Goal: Task Accomplishment & Management: Use online tool/utility

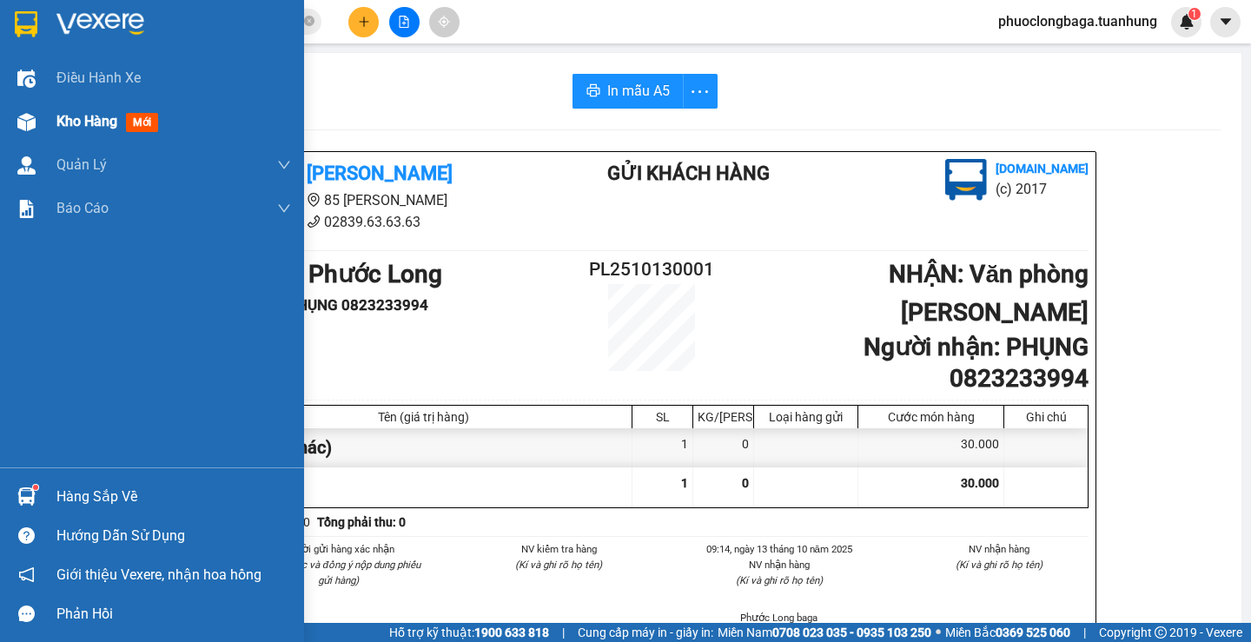
click at [86, 119] on span "Kho hàng" at bounding box center [86, 121] width 61 height 16
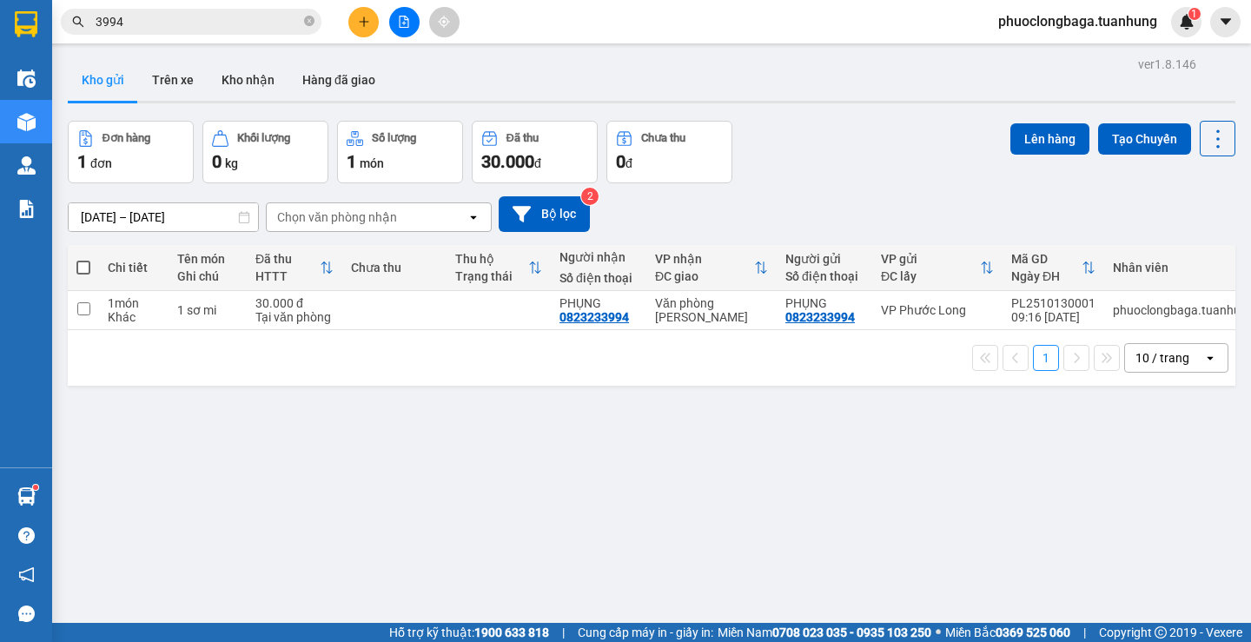
click at [83, 267] on span at bounding box center [83, 268] width 14 height 14
click at [83, 259] on input "checkbox" at bounding box center [83, 259] width 0 height 0
checkbox input "true"
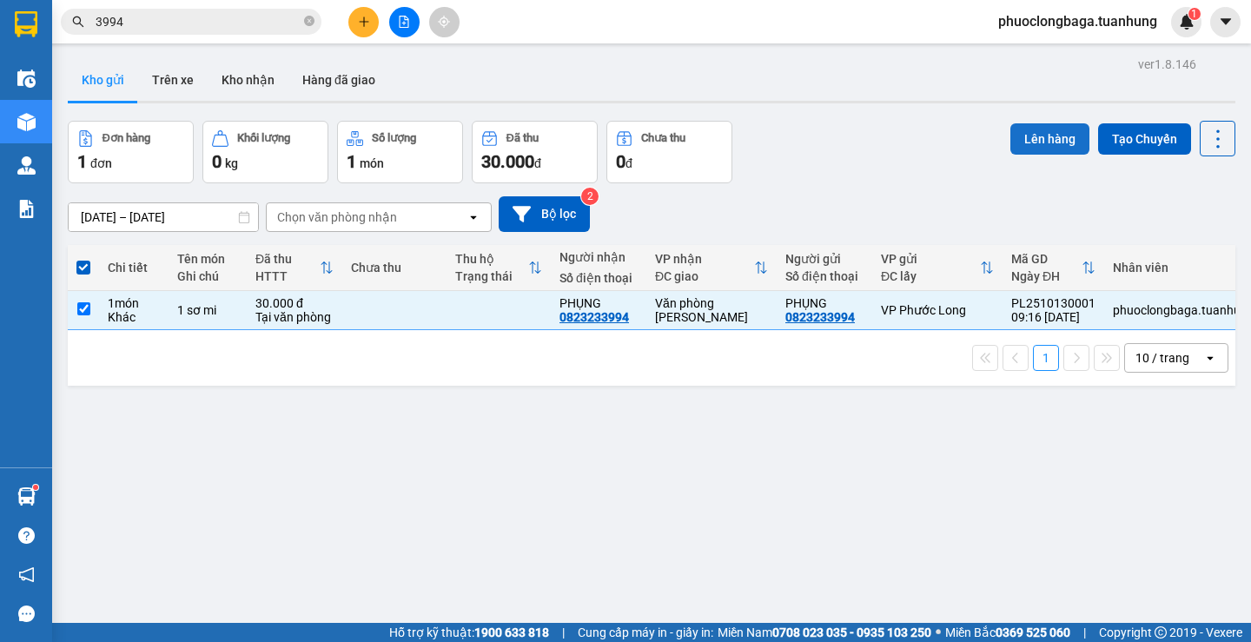
click at [1030, 143] on button "Lên hàng" at bounding box center [1049, 138] width 79 height 31
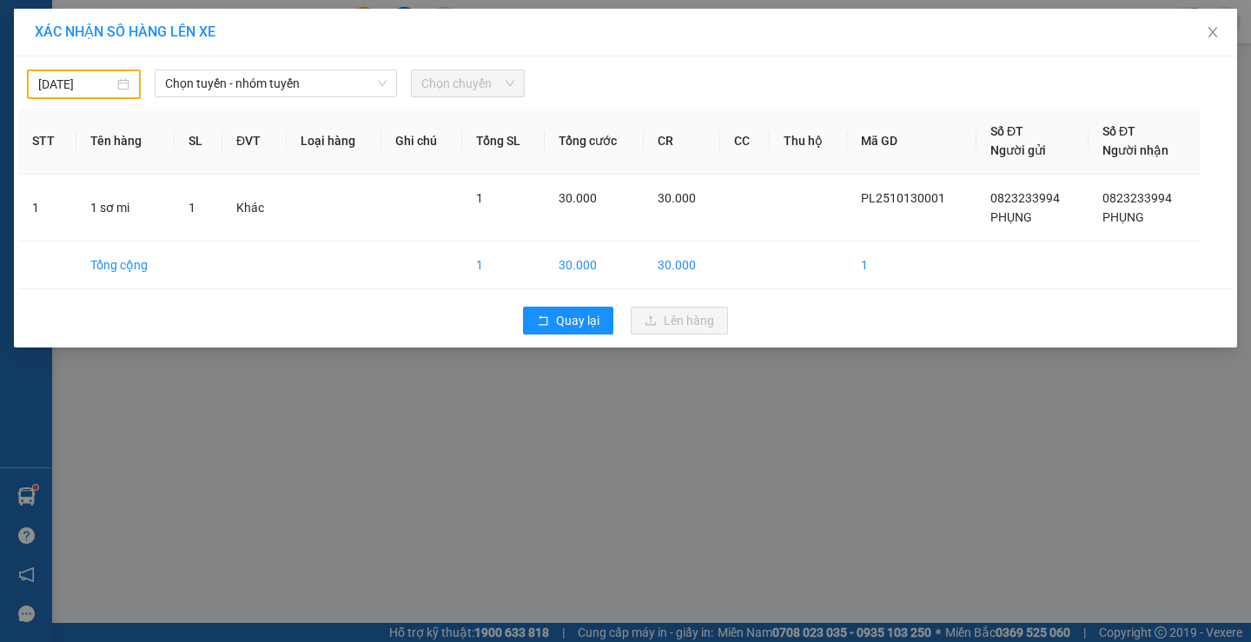
click at [121, 80] on div "[DATE]" at bounding box center [83, 84] width 91 height 19
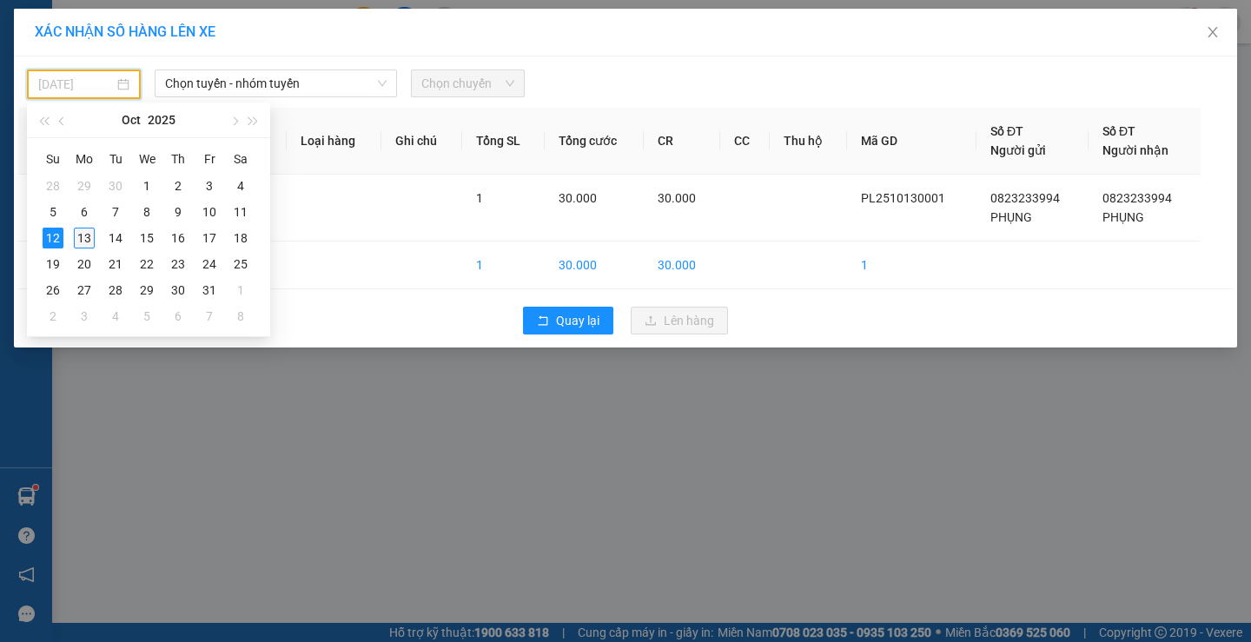
click at [85, 233] on div "13" at bounding box center [84, 238] width 21 height 21
type input "[DATE]"
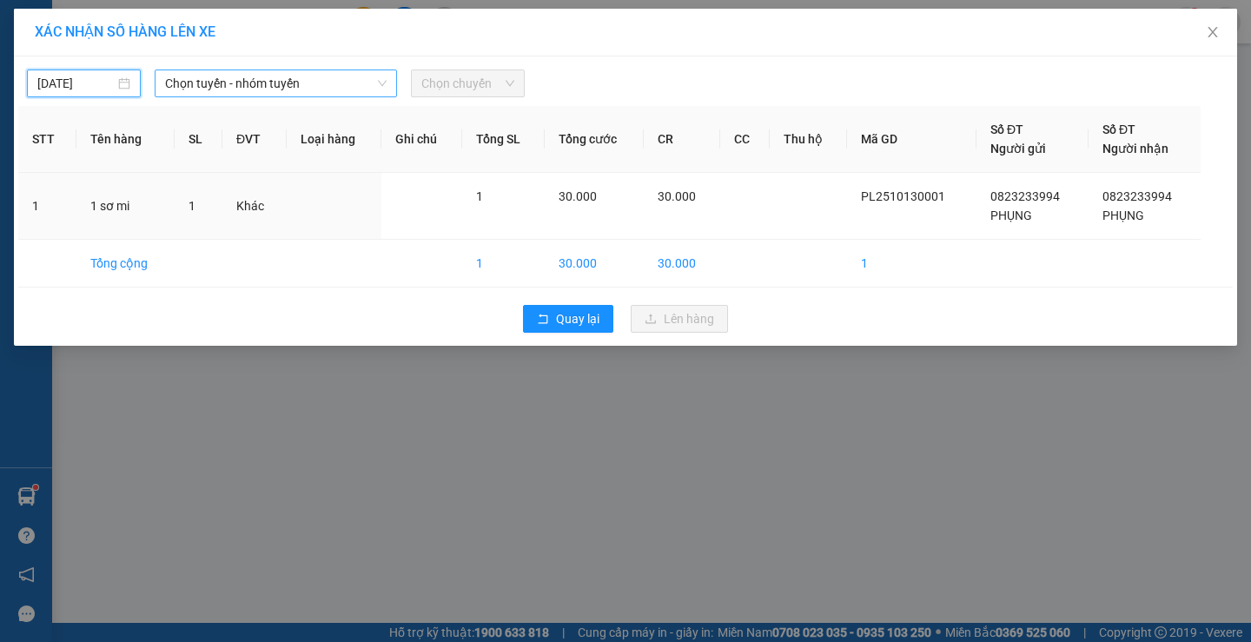
click at [303, 85] on span "Chọn tuyến - nhóm tuyến" at bounding box center [275, 83] width 221 height 26
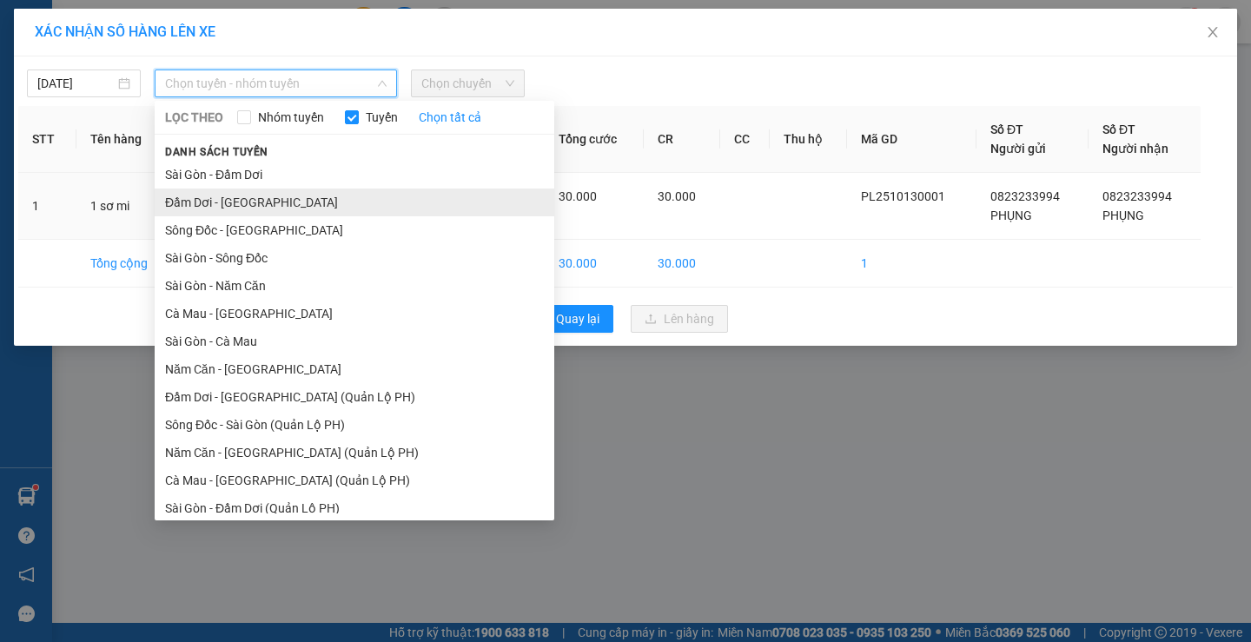
click at [235, 204] on li "Đầm Dơi - [GEOGRAPHIC_DATA]" at bounding box center [354, 202] width 399 height 28
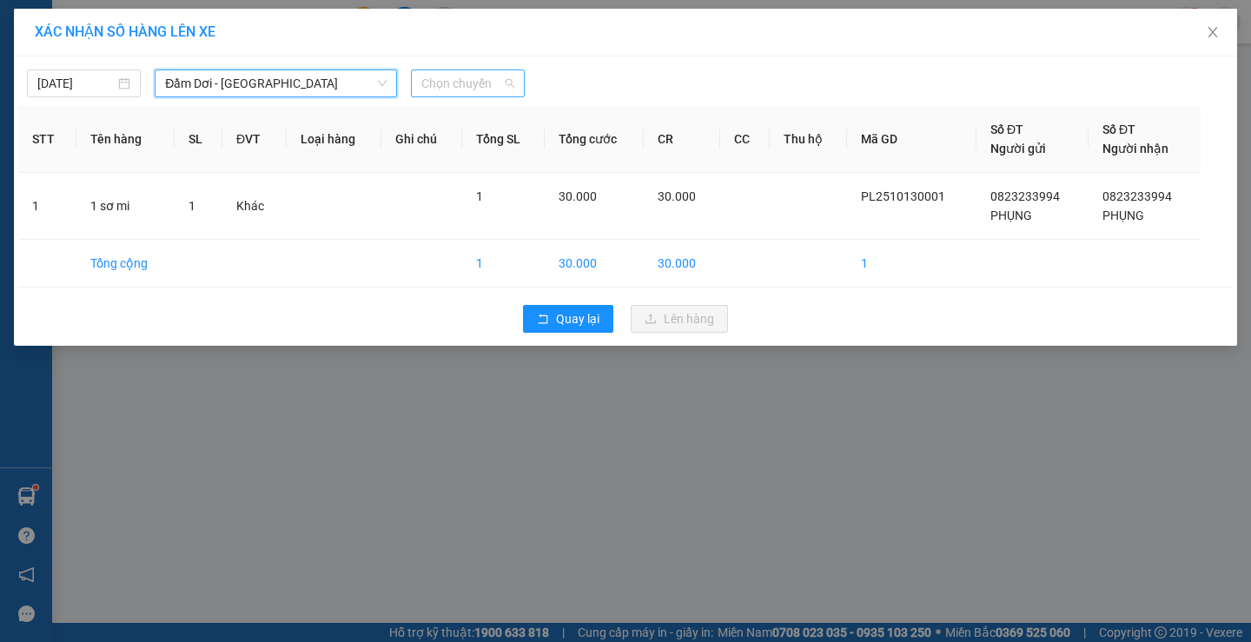
click at [465, 86] on span "Chọn chuyến" at bounding box center [467, 83] width 93 height 26
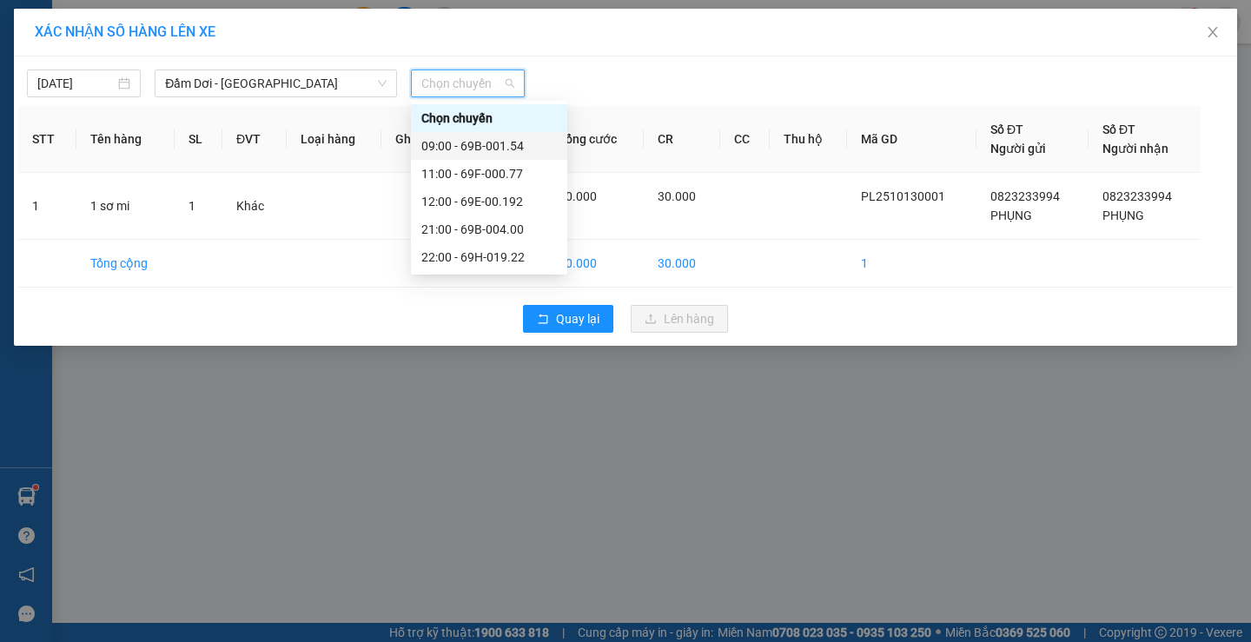
click at [501, 146] on div "09:00 - 69B-001.54" at bounding box center [488, 145] width 135 height 19
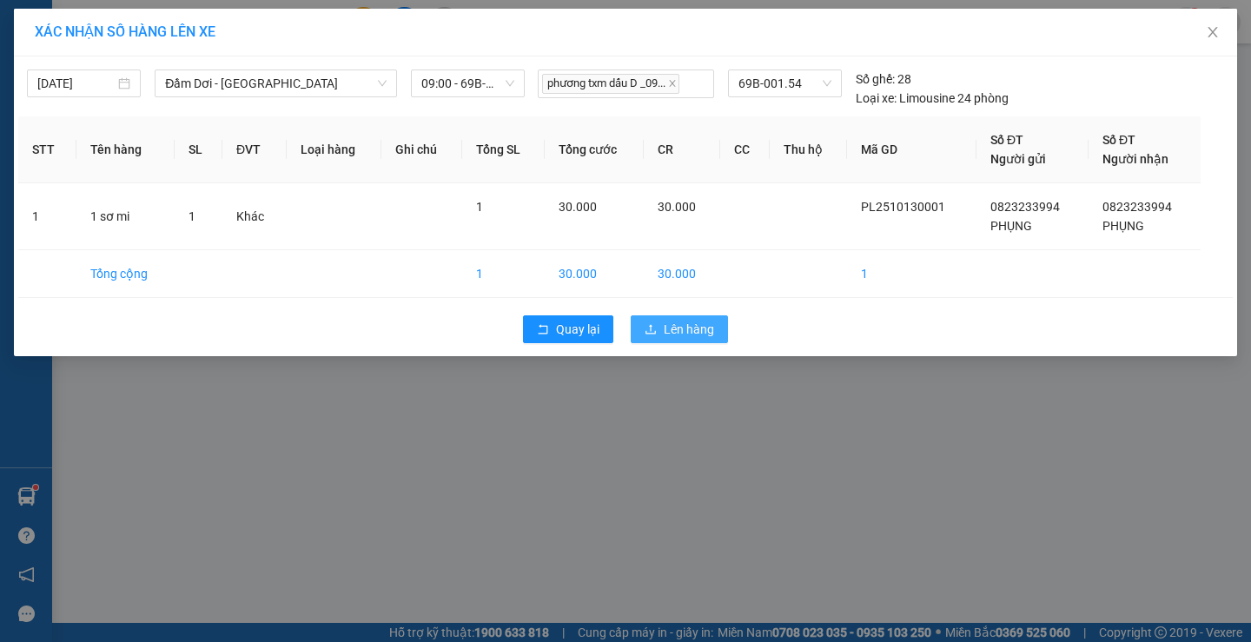
click at [663, 325] on button "Lên hàng" at bounding box center [678, 329] width 97 height 28
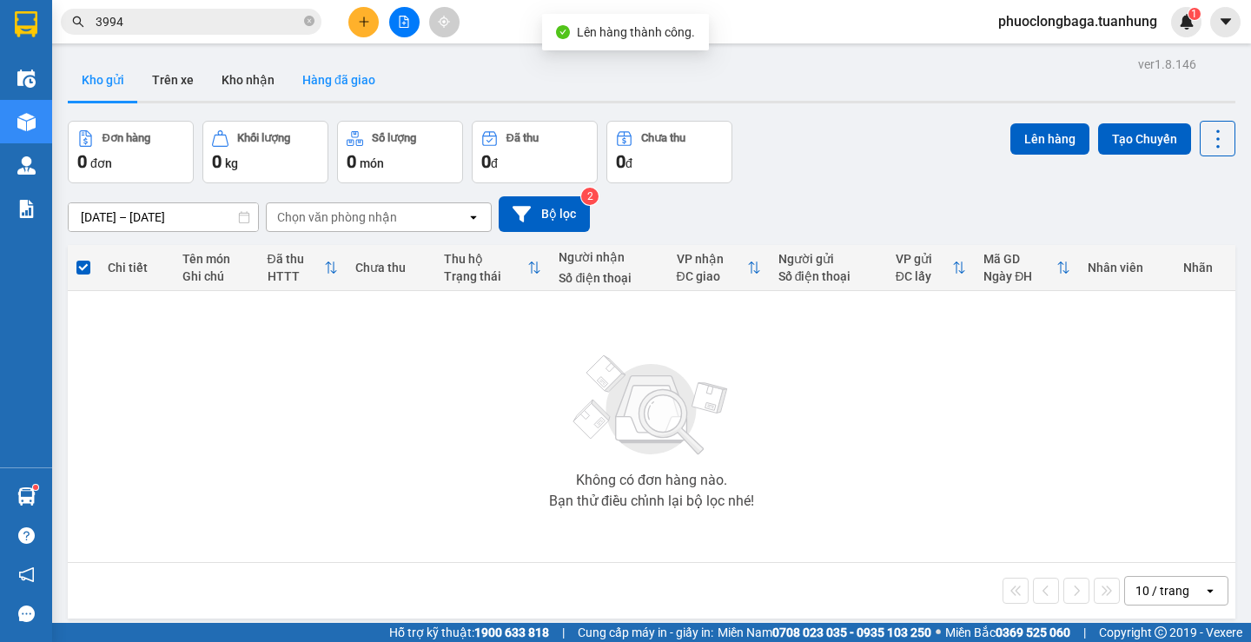
click at [349, 82] on button "Hàng đã giao" at bounding box center [338, 80] width 101 height 42
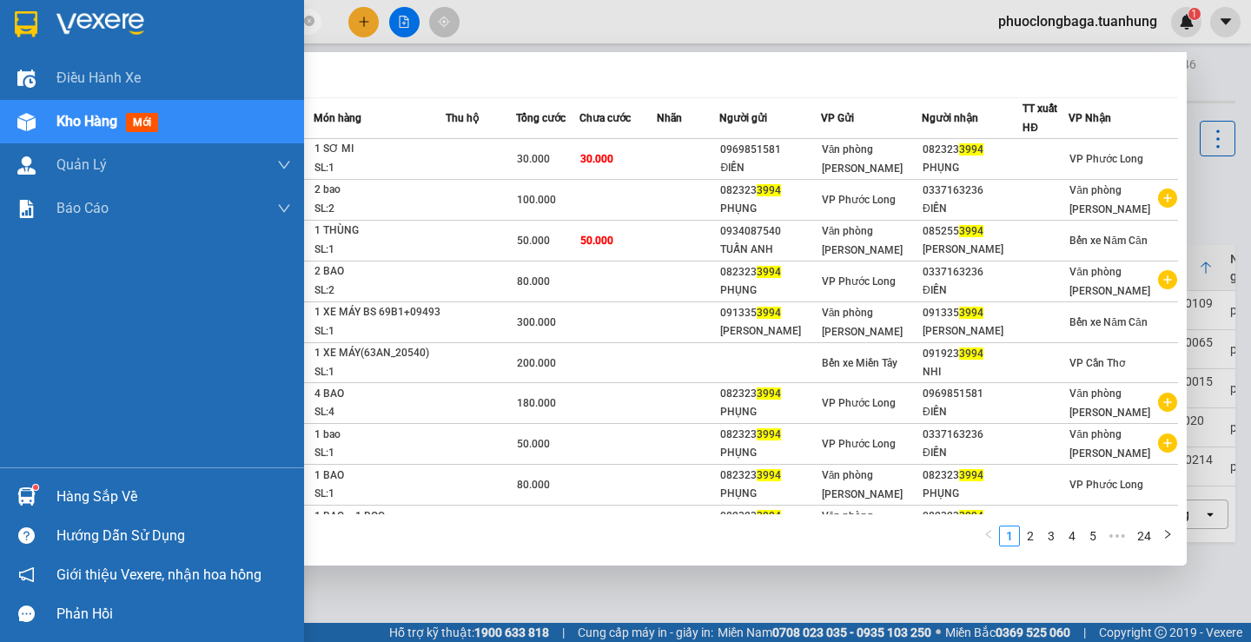
drag, startPoint x: 148, startPoint y: 17, endPoint x: 29, endPoint y: 22, distance: 119.9
click at [29, 22] on section "Kết quả tìm kiếm ( 240 ) Bộ lọc Mã ĐH Trạng thái Món hàng Thu hộ Tổng cước Chưa…" at bounding box center [625, 321] width 1251 height 642
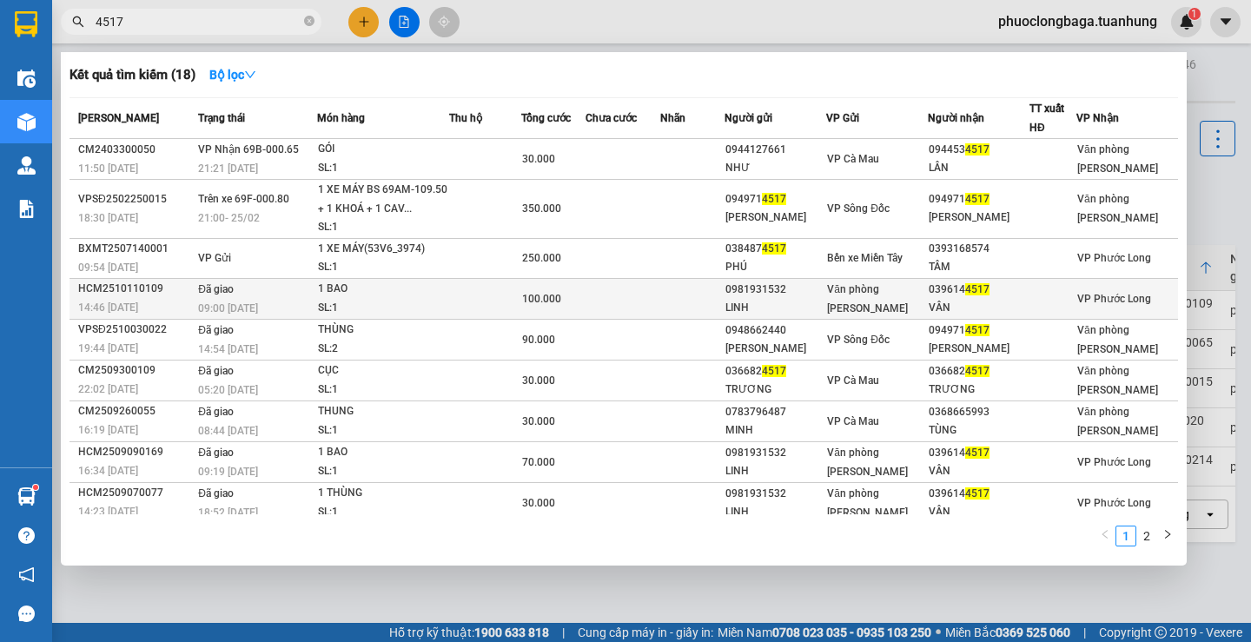
type input "4517"
click at [778, 298] on div "0981931532" at bounding box center [775, 289] width 100 height 18
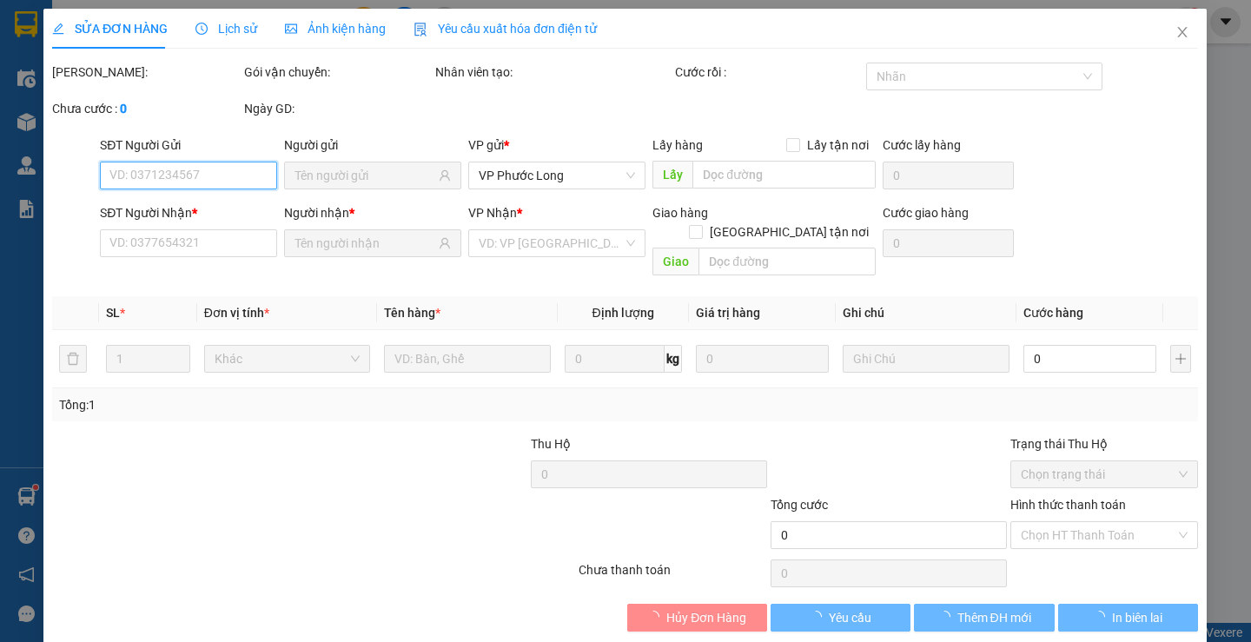
type input "0981931532"
type input "LINH"
type input "0396144517"
type input "VÂN"
type input "100.000"
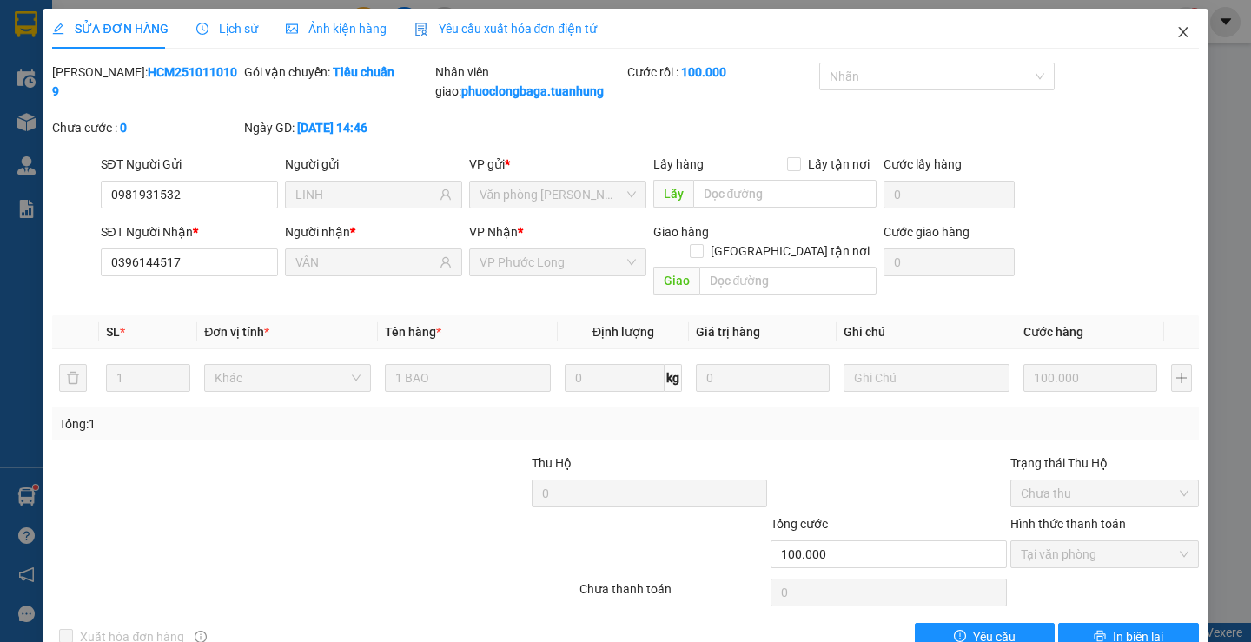
click at [1176, 33] on icon "close" at bounding box center [1183, 32] width 14 height 14
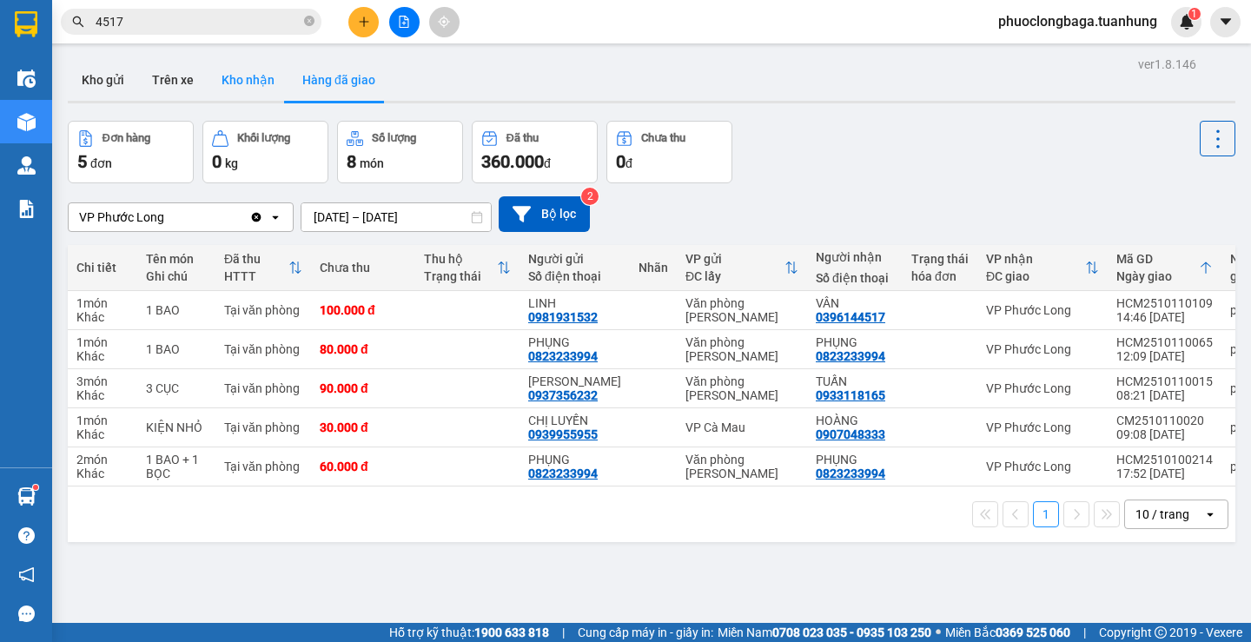
click at [243, 82] on button "Kho nhận" at bounding box center [248, 80] width 81 height 42
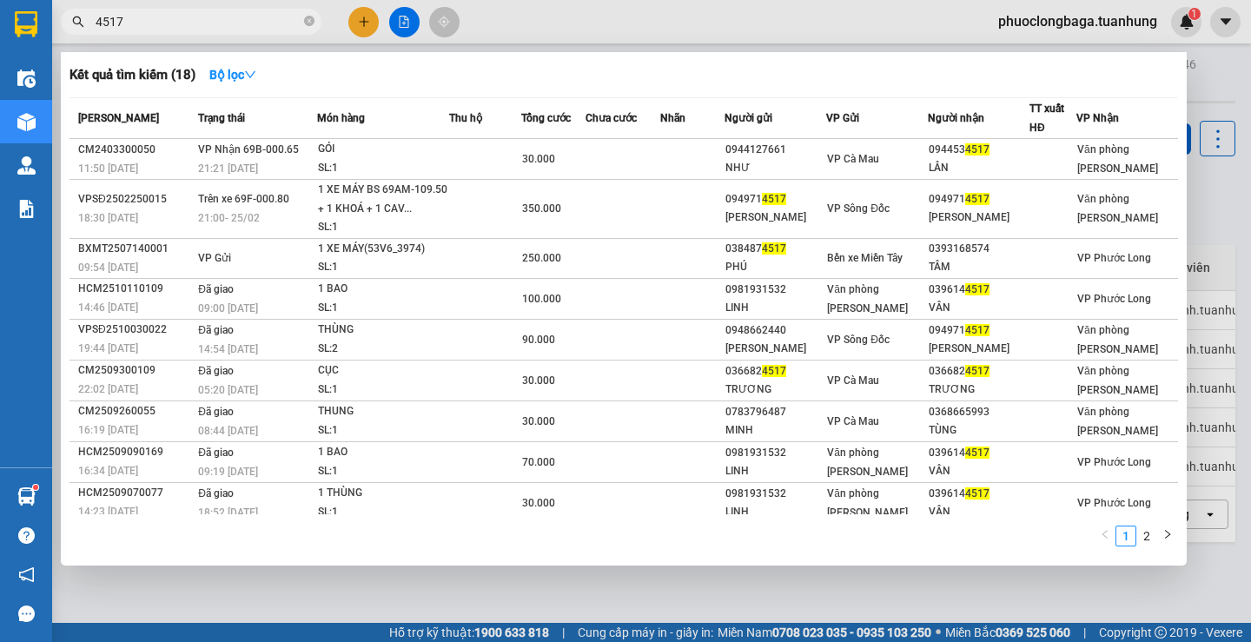
drag, startPoint x: 215, startPoint y: 22, endPoint x: 96, endPoint y: 23, distance: 119.9
click at [96, 23] on input "4517" at bounding box center [198, 21] width 205 height 19
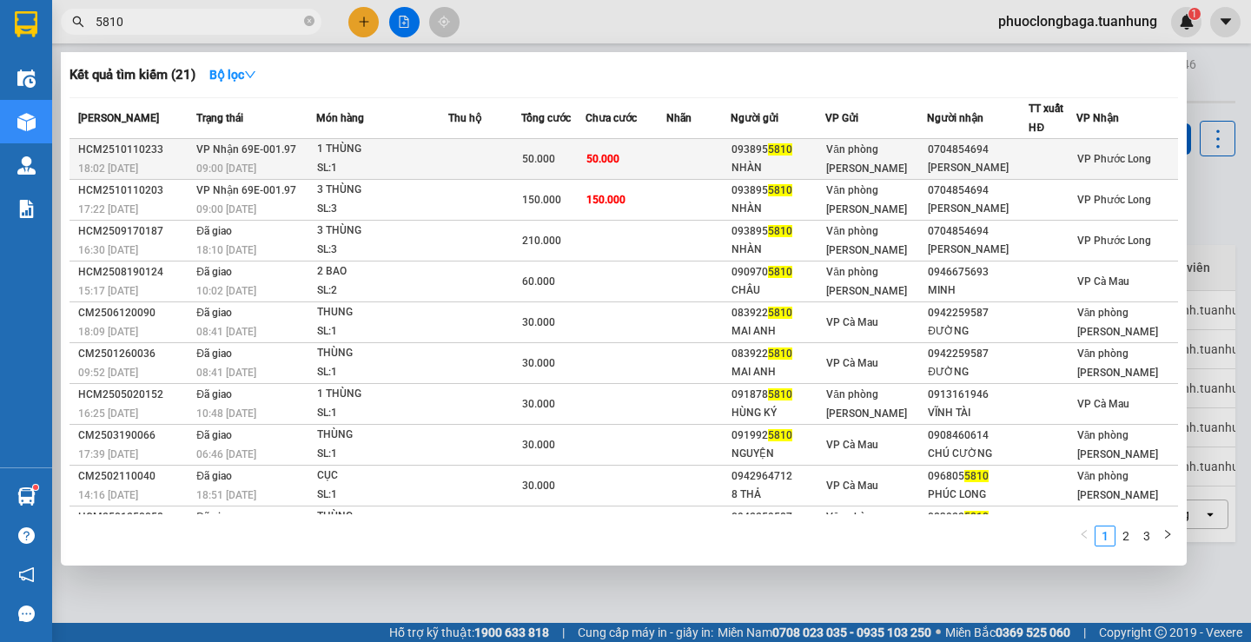
type input "5810"
click at [619, 159] on span "50.000" at bounding box center [602, 159] width 33 height 12
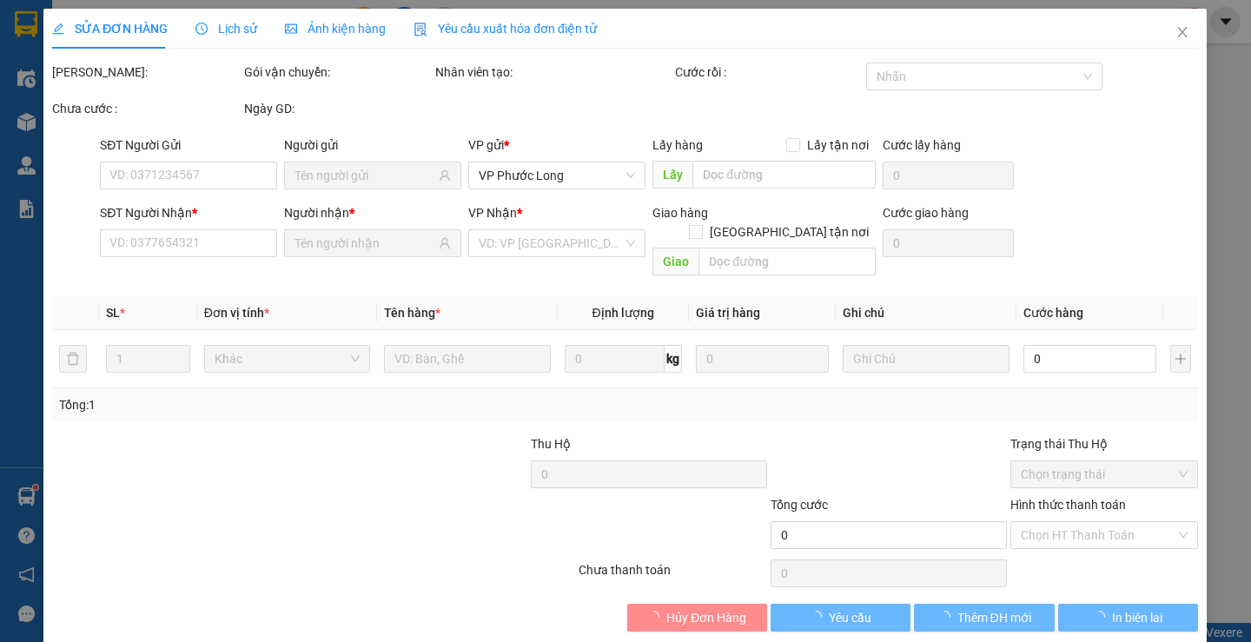
type input "0938955810"
type input "NHÀN"
type input "0704854694"
type input "[PERSON_NAME]"
type input "50.000"
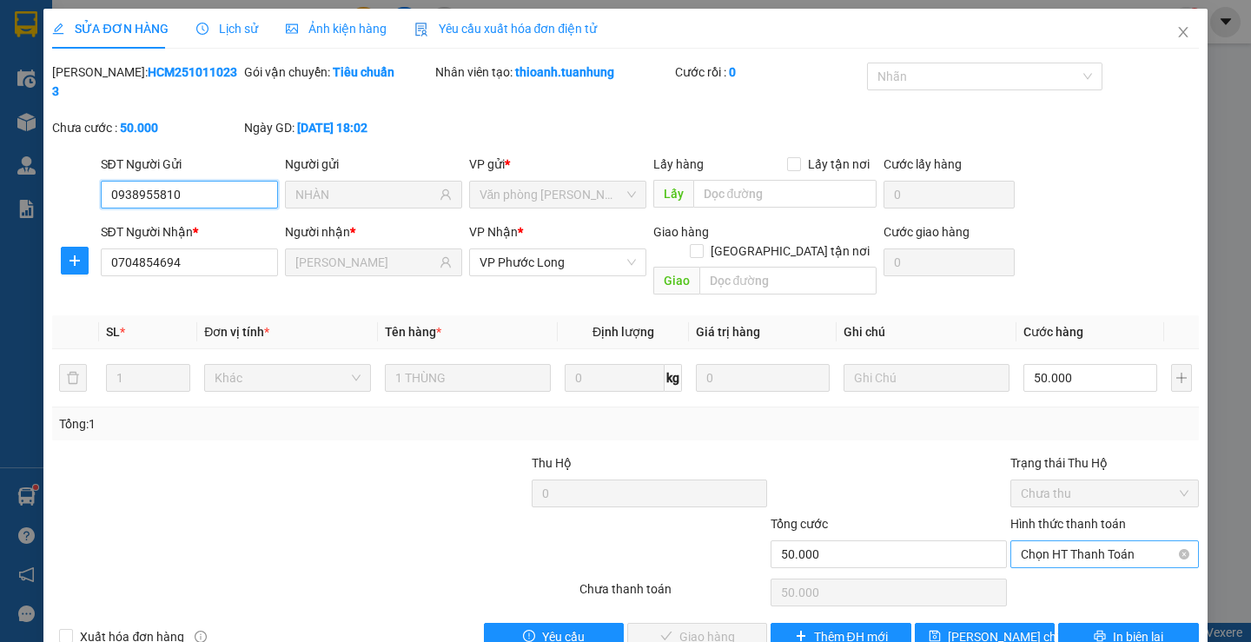
click at [1061, 541] on span "Chọn HT Thanh Toán" at bounding box center [1104, 554] width 168 height 26
drag, startPoint x: 1059, startPoint y: 548, endPoint x: 1029, endPoint y: 552, distance: 30.7
click at [1059, 550] on div "Tại văn phòng" at bounding box center [1093, 550] width 165 height 19
type input "0"
click at [728, 623] on button "Giao hàng" at bounding box center [697, 637] width 140 height 28
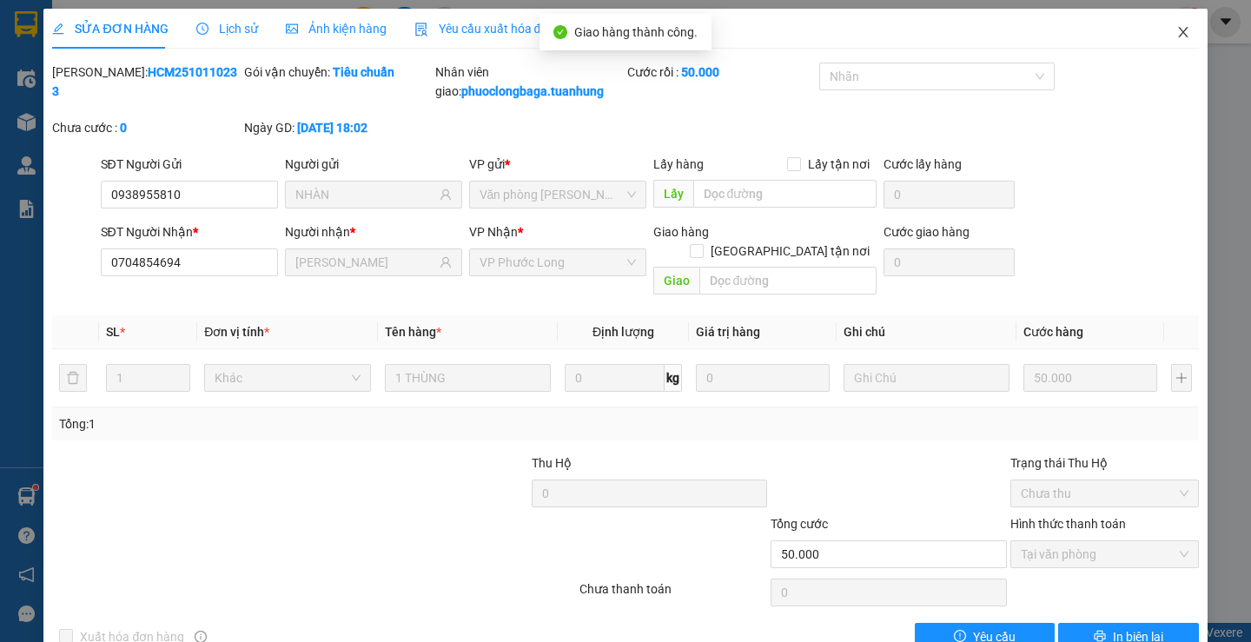
click at [1176, 31] on icon "close" at bounding box center [1183, 32] width 14 height 14
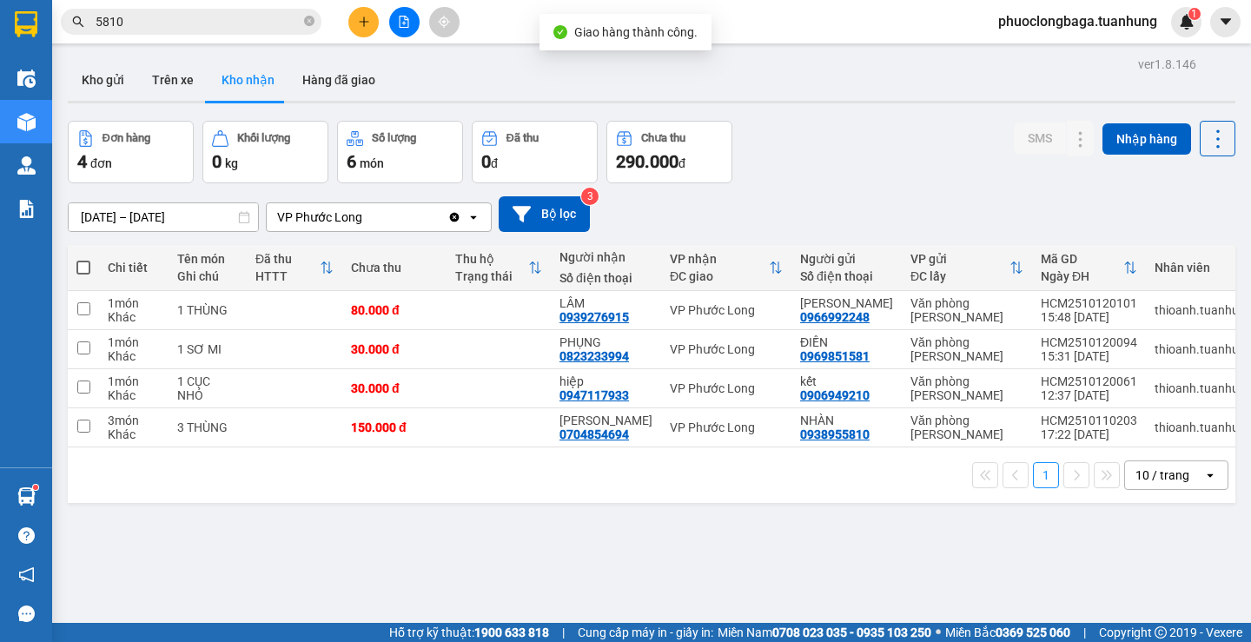
click at [188, 33] on span "5810" at bounding box center [191, 22] width 261 height 26
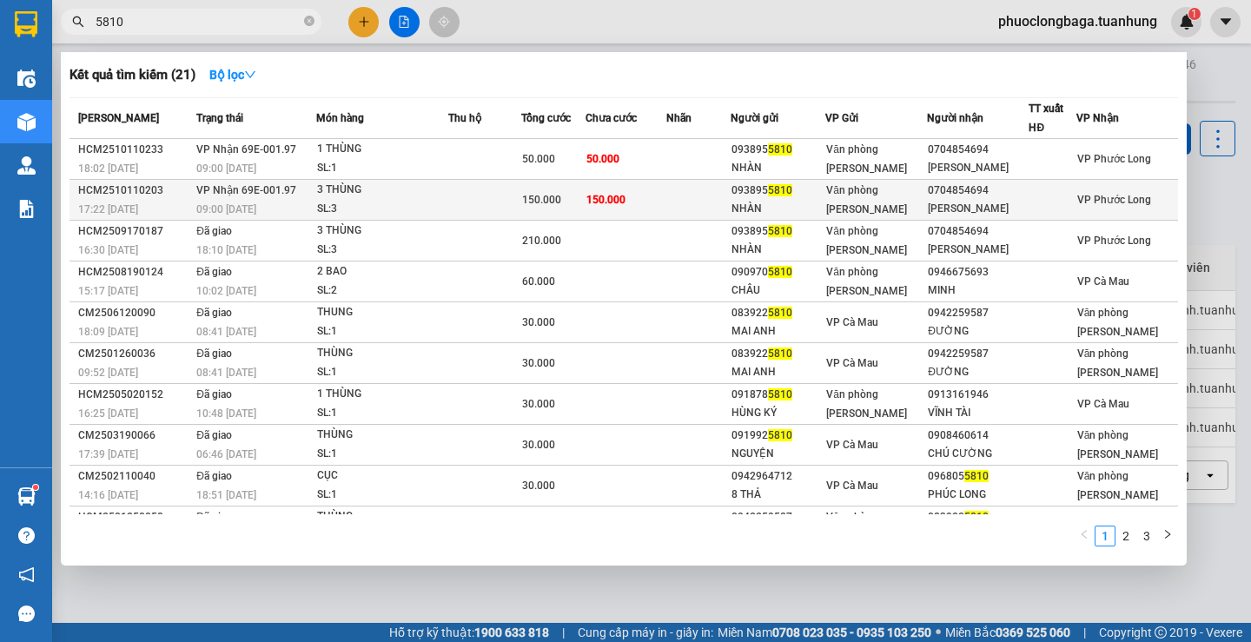
click at [666, 199] on td "150.000" at bounding box center [625, 200] width 81 height 41
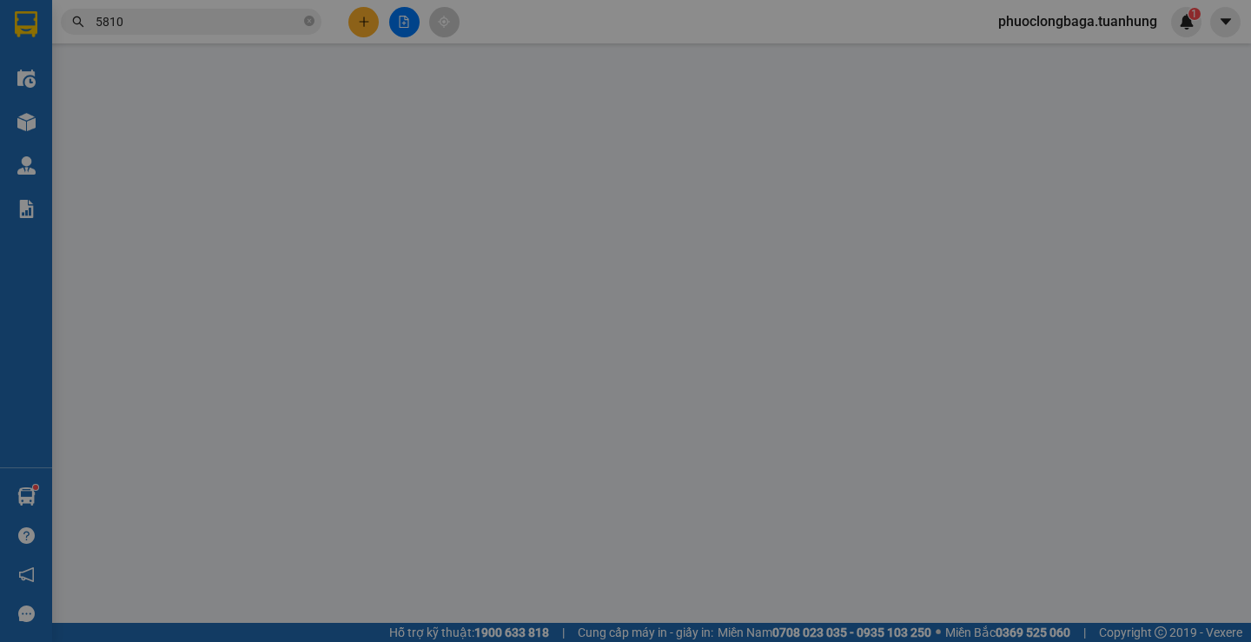
type input "0938955810"
type input "NHÀN"
type input "0704854694"
type input "[PERSON_NAME]"
type input "150.000"
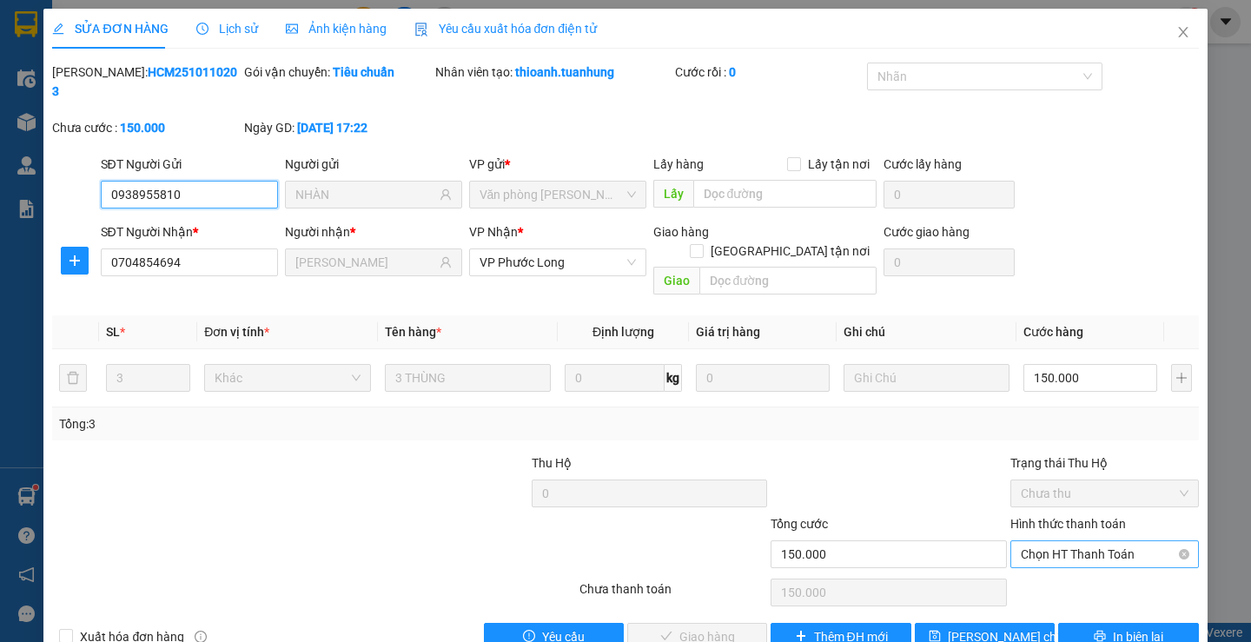
click at [1080, 541] on span "Chọn HT Thanh Toán" at bounding box center [1104, 554] width 168 height 26
drag, startPoint x: 1036, startPoint y: 558, endPoint x: 998, endPoint y: 565, distance: 39.0
click at [1036, 558] on div "Tại văn phòng" at bounding box center [1093, 550] width 165 height 19
type input "0"
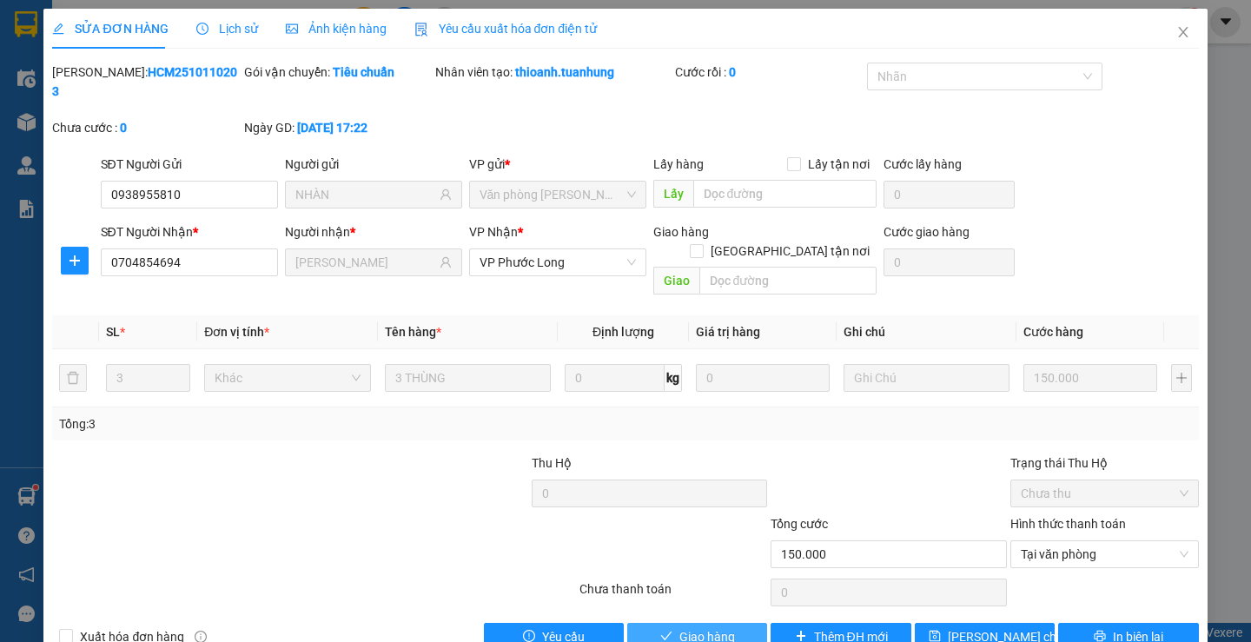
drag, startPoint x: 712, startPoint y: 605, endPoint x: 716, endPoint y: 586, distance: 19.6
click at [716, 627] on span "Giao hàng" at bounding box center [707, 636] width 56 height 19
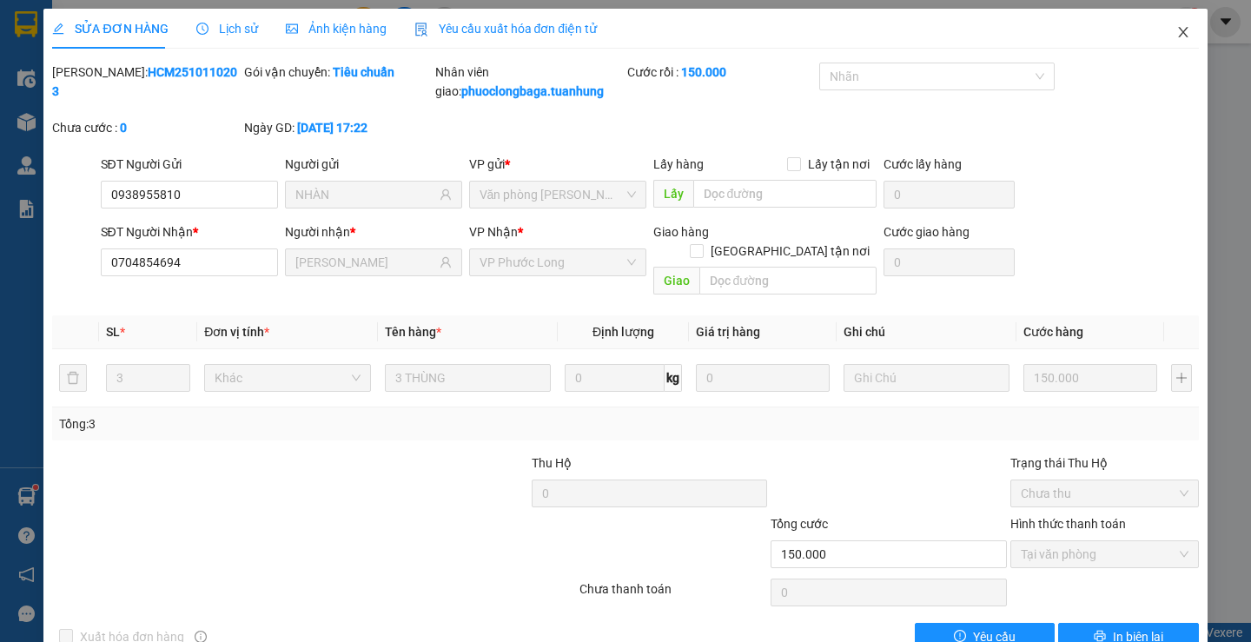
click at [1176, 39] on icon "close" at bounding box center [1183, 32] width 14 height 14
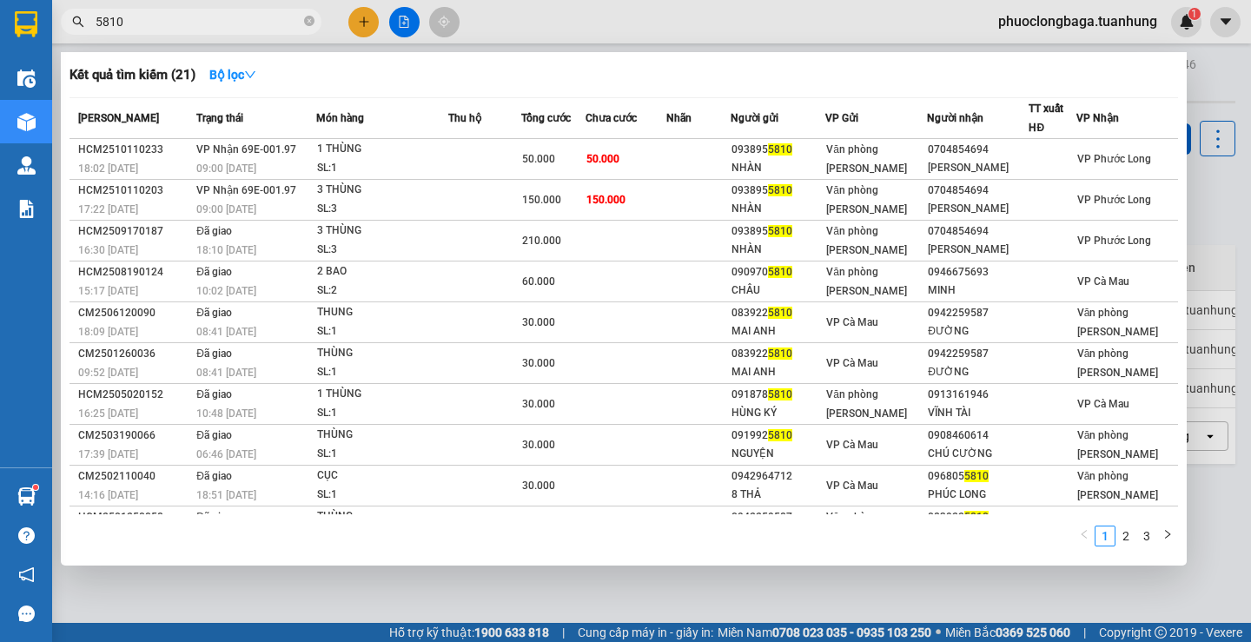
drag, startPoint x: 187, startPoint y: 23, endPoint x: 88, endPoint y: 23, distance: 99.0
click at [88, 23] on span "5810" at bounding box center [191, 22] width 261 height 26
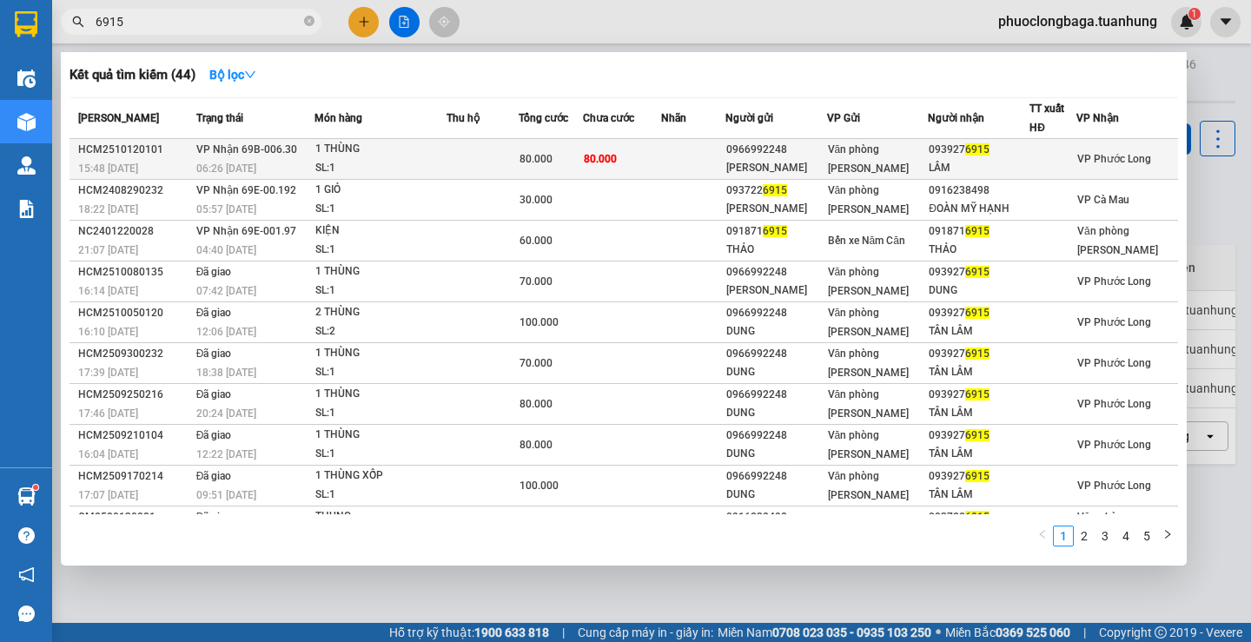
type input "6915"
click at [655, 159] on td "80.000" at bounding box center [622, 159] width 78 height 41
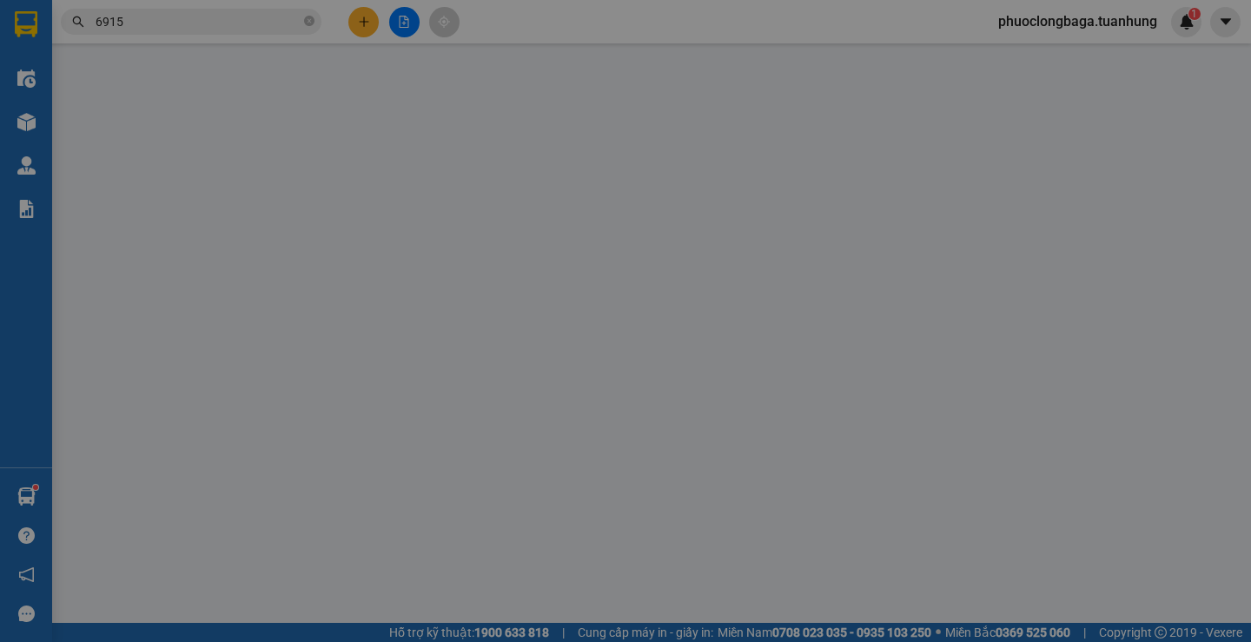
type input "0966992248"
type input "[PERSON_NAME]"
type input "0939276915"
type input "LÂM"
type input "80.000"
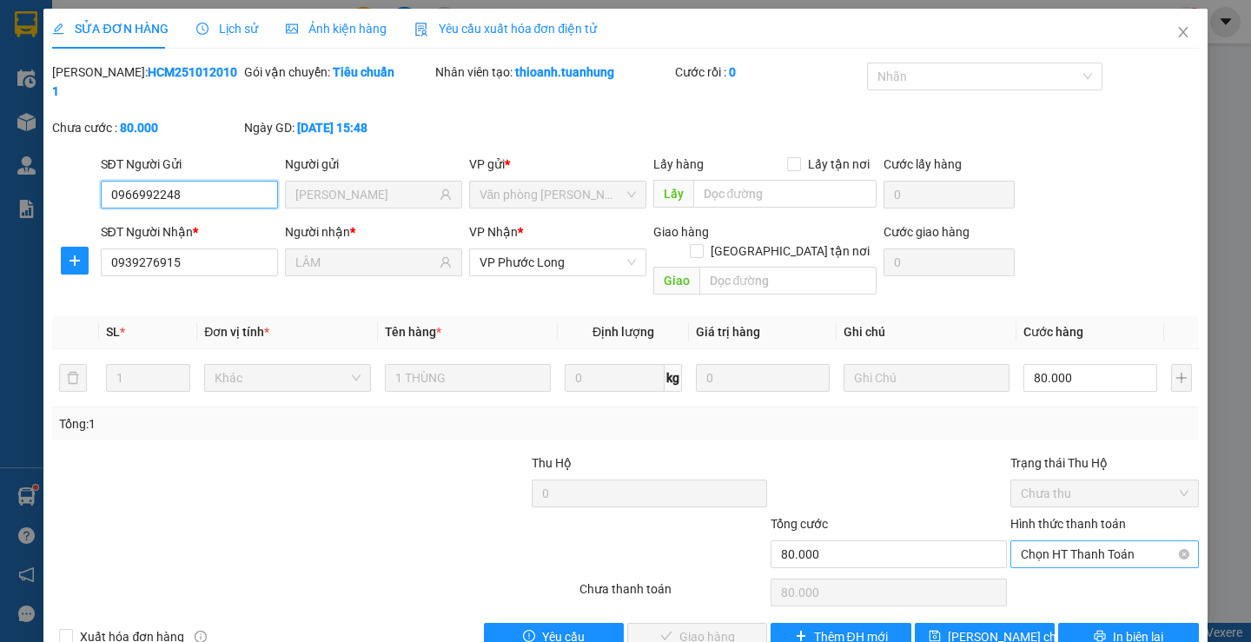
click at [1089, 541] on span "Chọn HT Thanh Toán" at bounding box center [1104, 554] width 168 height 26
click at [1073, 551] on div "Tại văn phòng" at bounding box center [1093, 550] width 165 height 19
type input "0"
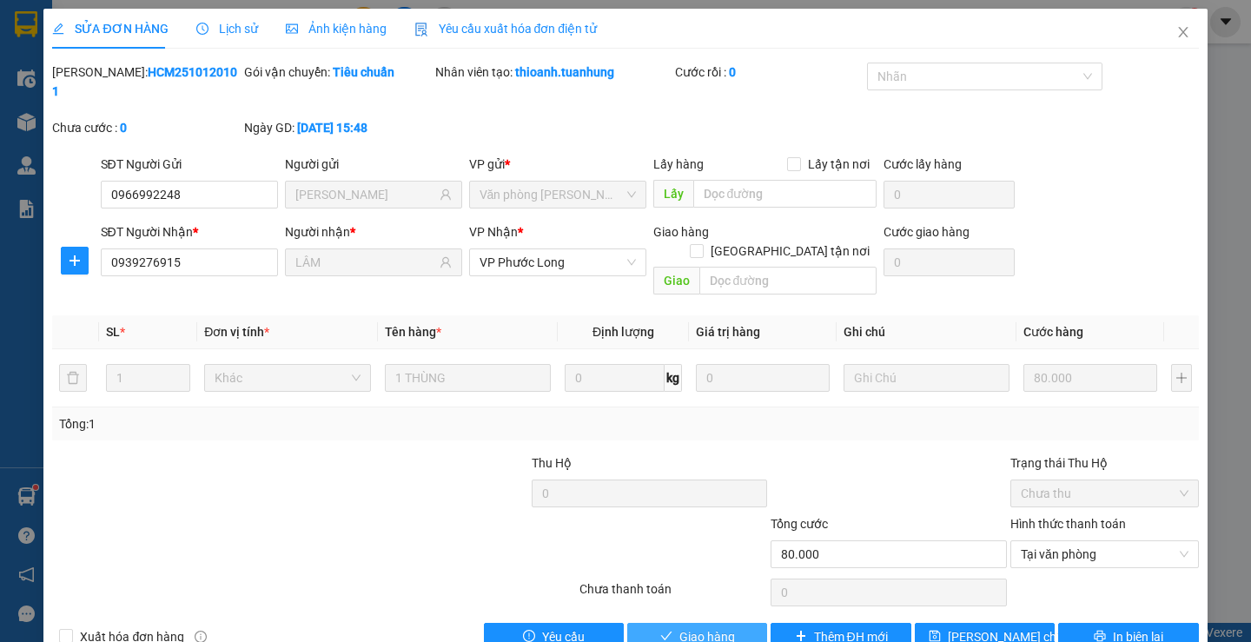
drag, startPoint x: 683, startPoint y: 605, endPoint x: 696, endPoint y: 551, distance: 56.2
click at [688, 627] on span "Giao hàng" at bounding box center [707, 636] width 56 height 19
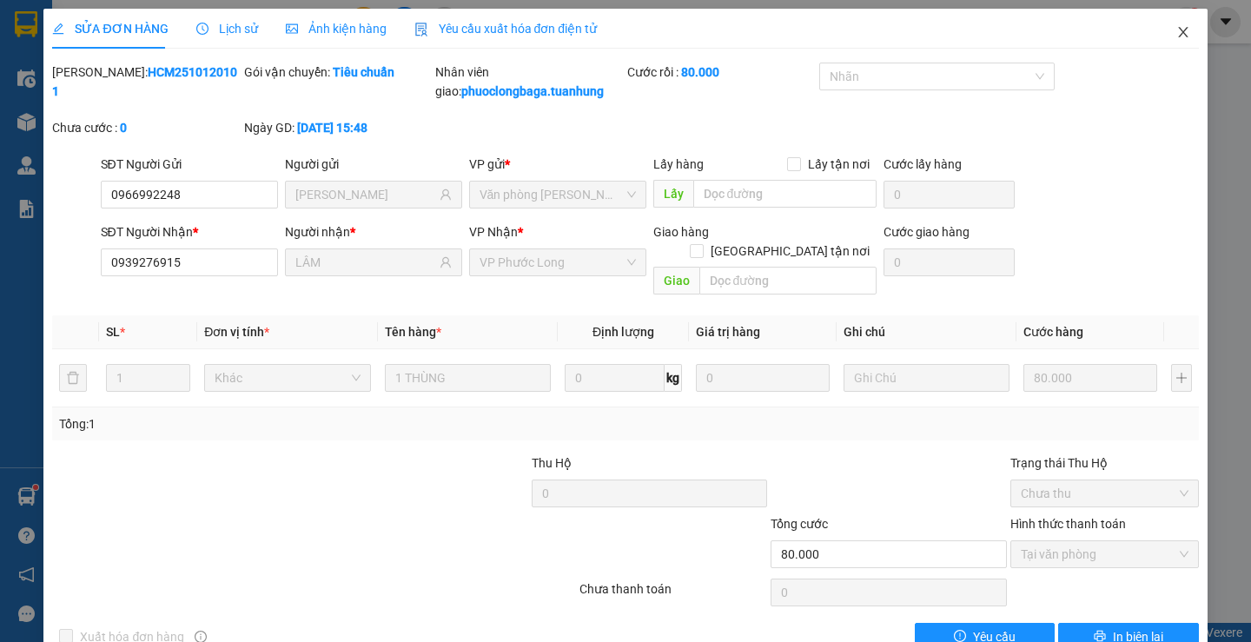
click at [1176, 36] on icon "close" at bounding box center [1183, 32] width 14 height 14
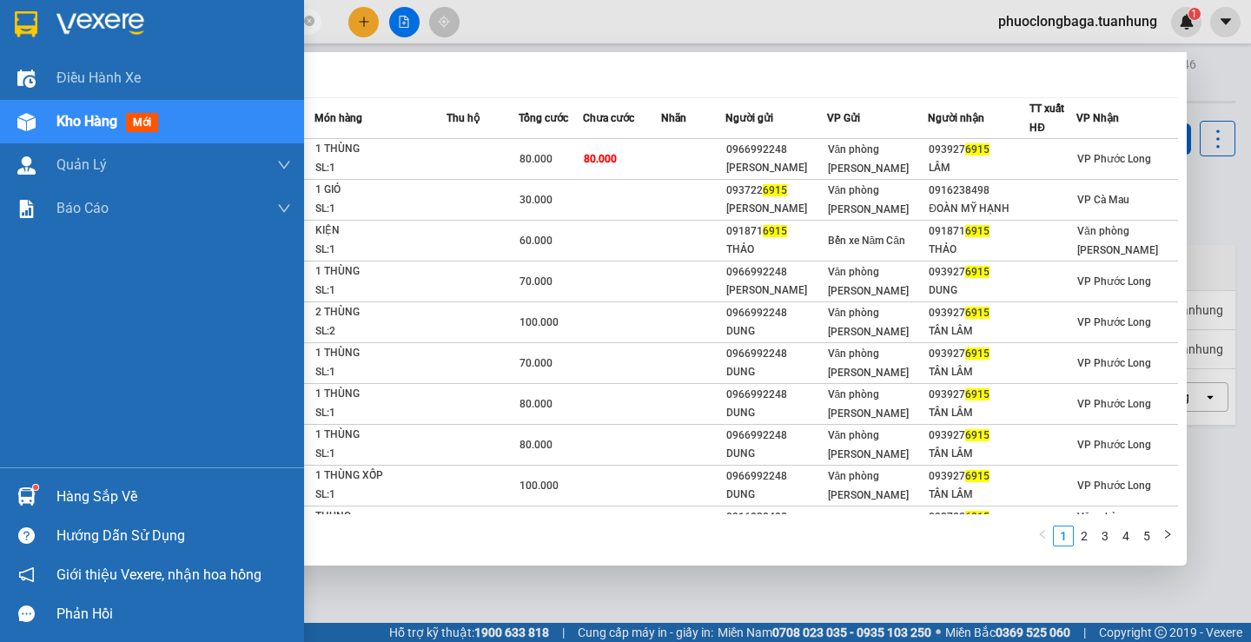
drag, startPoint x: 169, startPoint y: 22, endPoint x: 43, endPoint y: 23, distance: 126.8
click at [43, 23] on section "Kết quả tìm kiếm ( 44 ) Bộ lọc Mã ĐH Trạng thái Món hàng Thu hộ Tổng cước Chưa …" at bounding box center [625, 321] width 1251 height 642
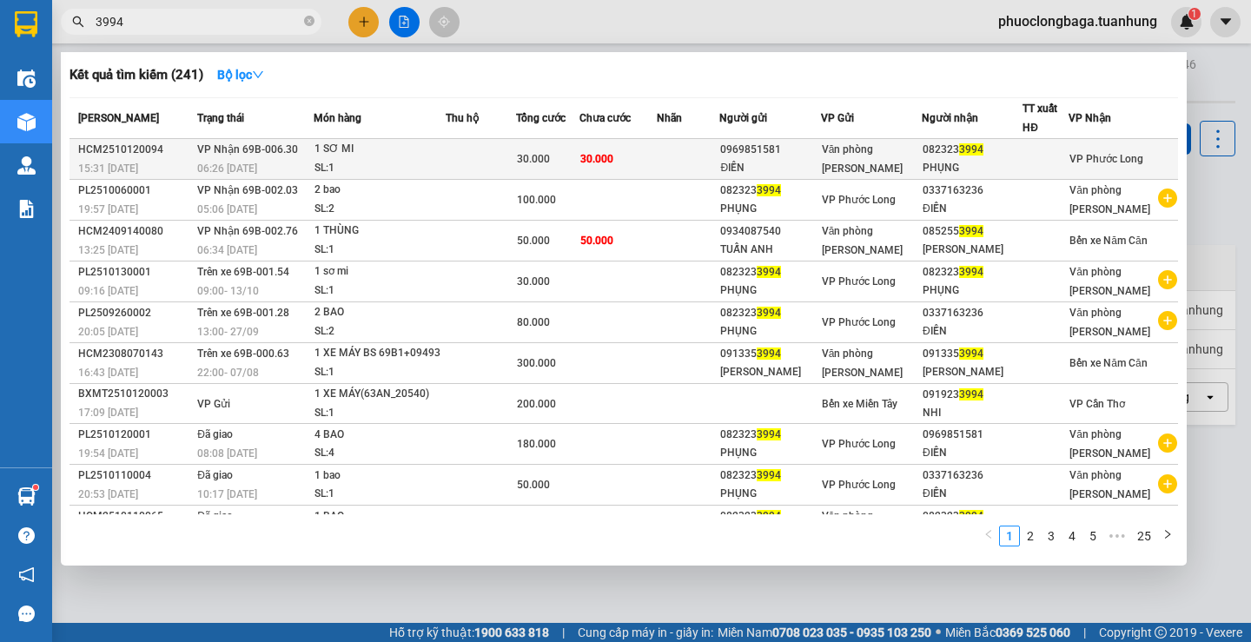
type input "3994"
click at [692, 162] on td at bounding box center [688, 159] width 63 height 41
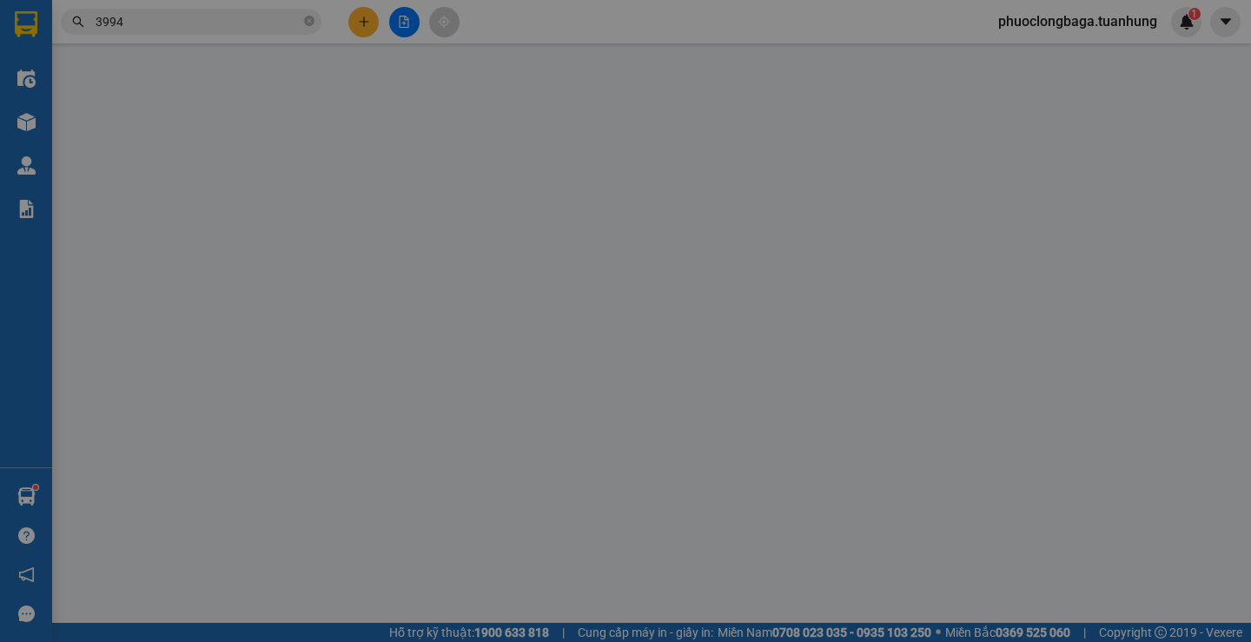
type input "0969851581"
type input "ĐIỀN"
type input "0823233994"
type input "PHỤNG"
type input "30.000"
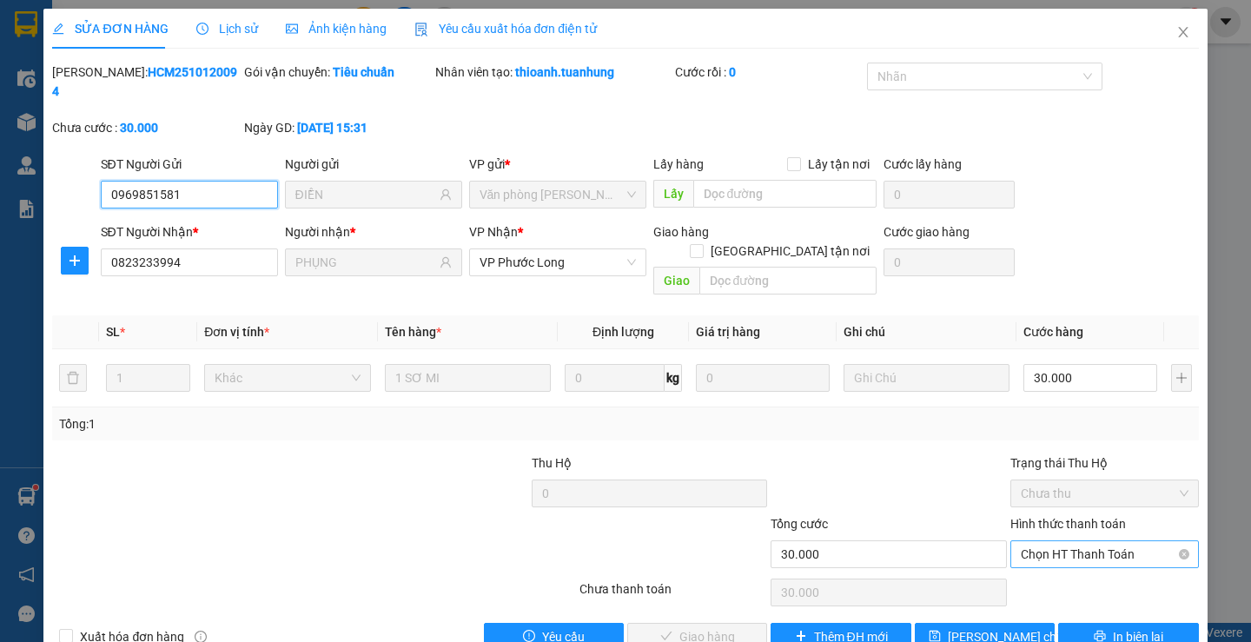
click at [1099, 541] on span "Chọn HT Thanh Toán" at bounding box center [1104, 554] width 168 height 26
click at [1066, 561] on div "Tại văn phòng" at bounding box center [1093, 551] width 186 height 28
type input "0"
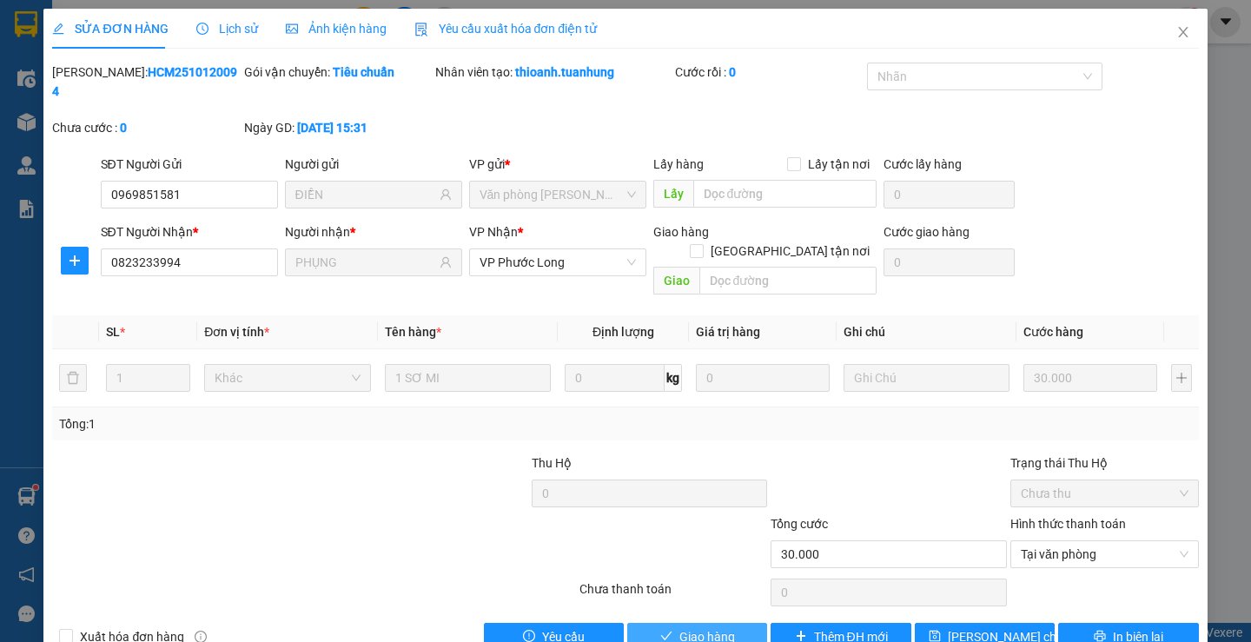
drag, startPoint x: 735, startPoint y: 609, endPoint x: 735, endPoint y: 565, distance: 43.4
click at [735, 623] on button "Giao hàng" at bounding box center [697, 637] width 140 height 28
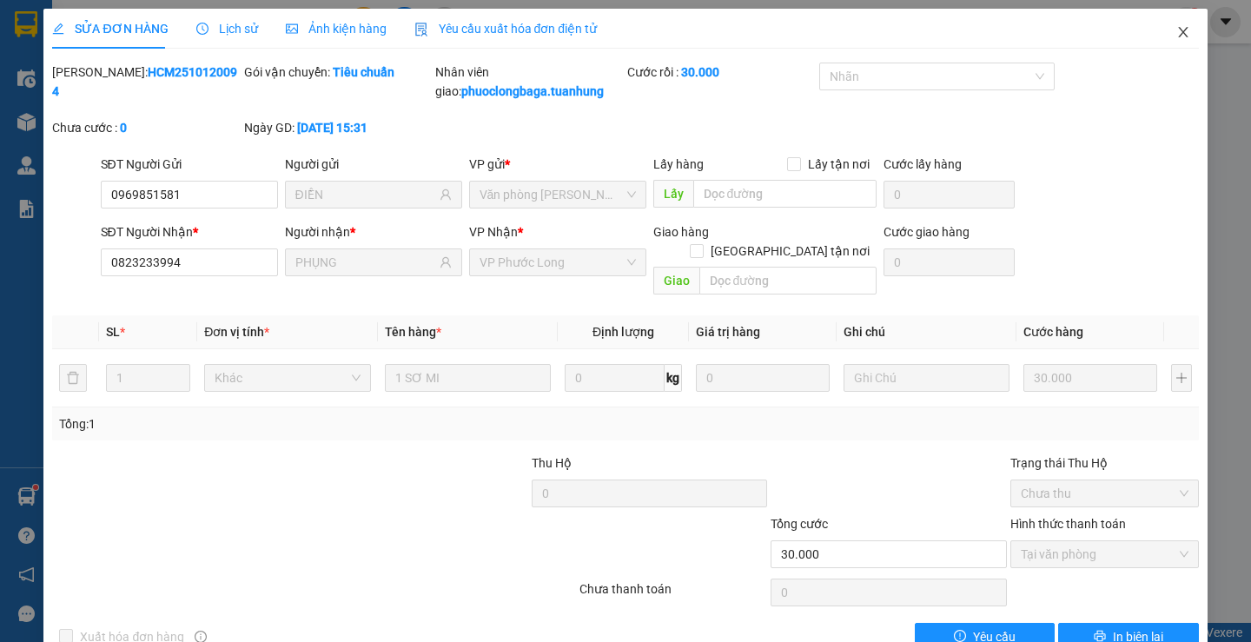
click at [1178, 30] on icon "close" at bounding box center [1183, 32] width 10 height 10
